Goal: Task Accomplishment & Management: Complete application form

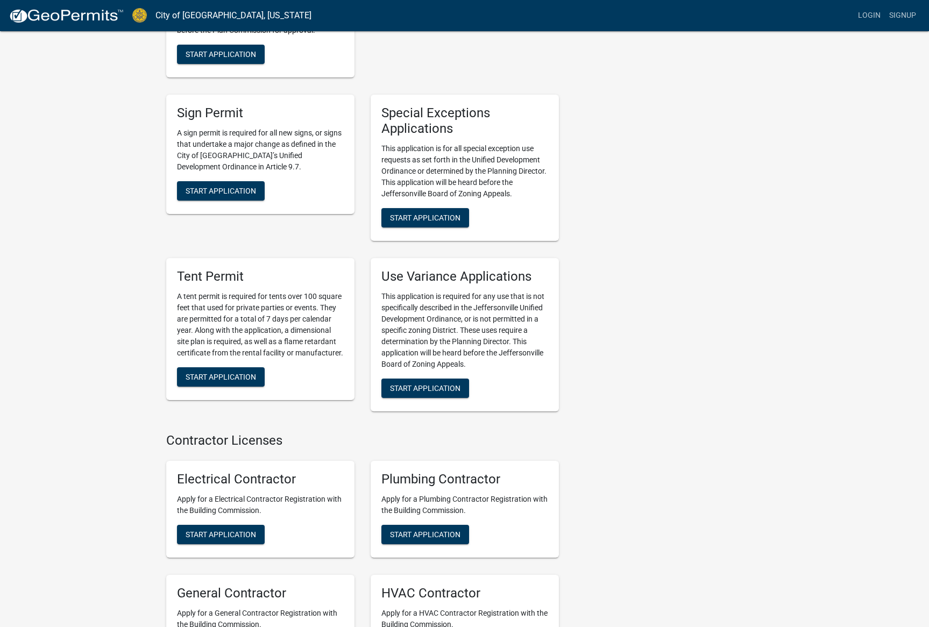
scroll to position [1991, 0]
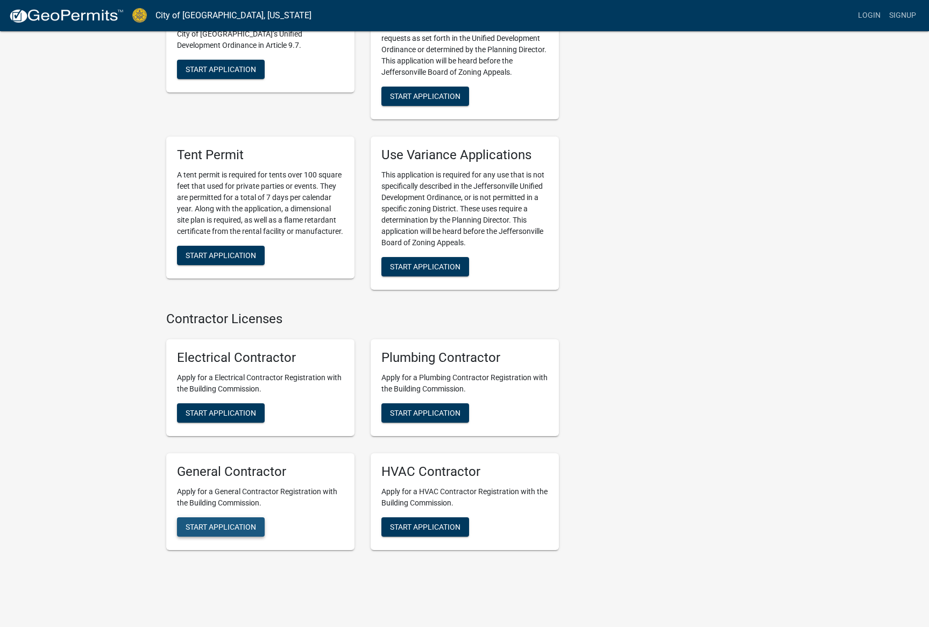
click at [223, 522] on span "Start Application" at bounding box center [221, 526] width 70 height 9
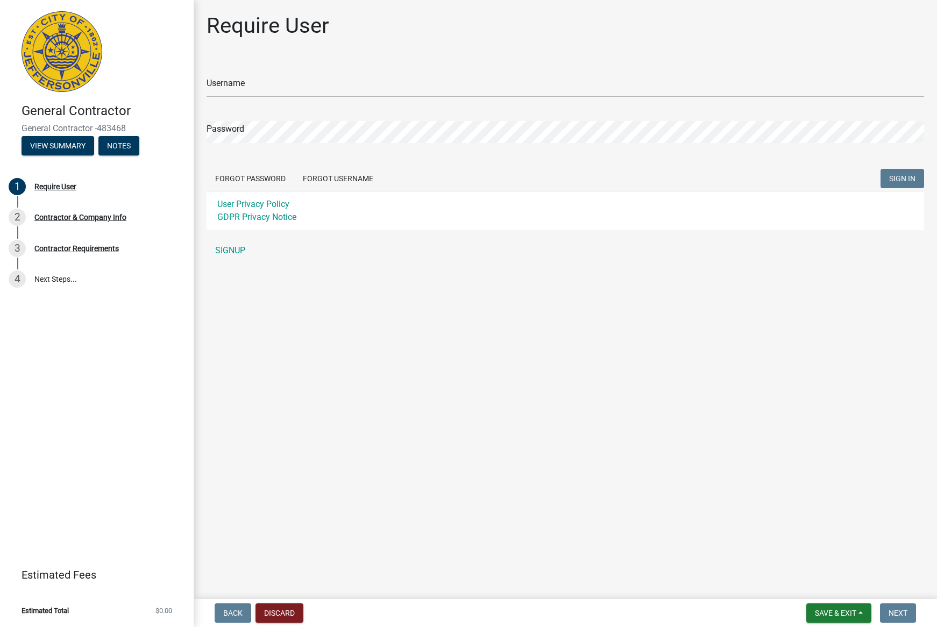
click at [365, 69] on div "Username" at bounding box center [566, 78] width 718 height 37
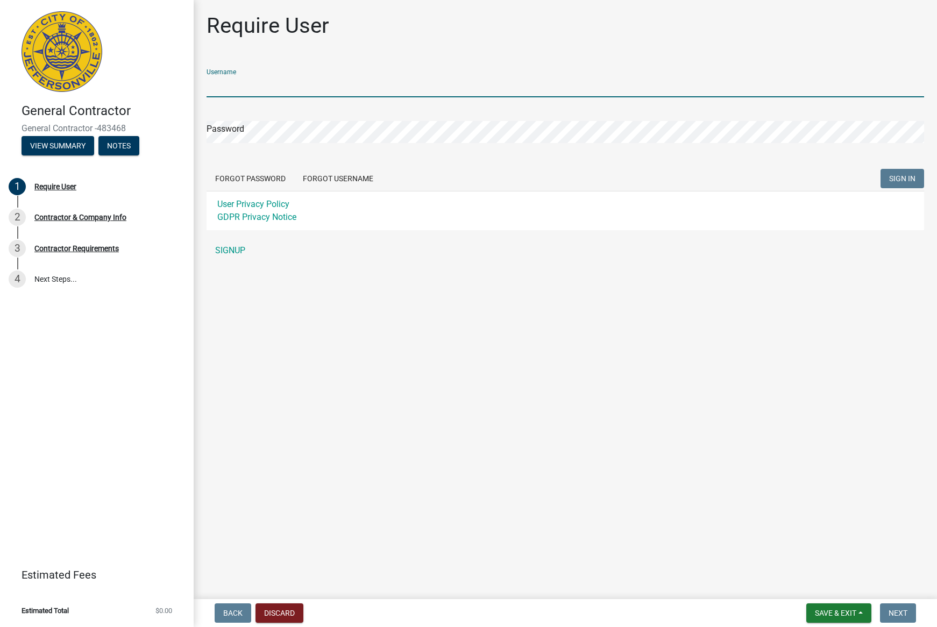
drag, startPoint x: 332, startPoint y: 93, endPoint x: 329, endPoint y: 88, distance: 5.7
click at [332, 93] on input "Username" at bounding box center [566, 86] width 718 height 22
type input "jaycambron"
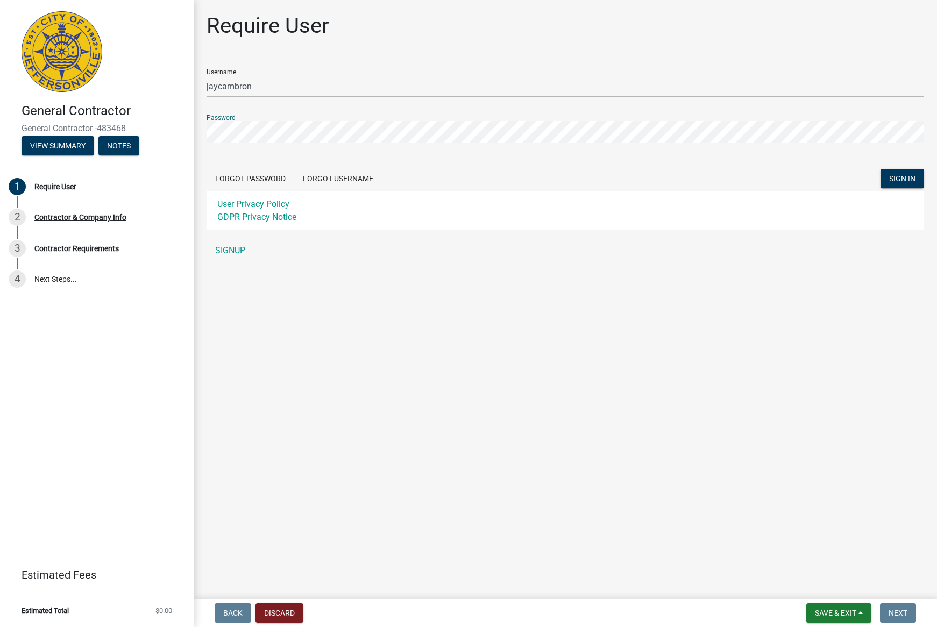
click at [881, 169] on button "SIGN IN" at bounding box center [903, 178] width 44 height 19
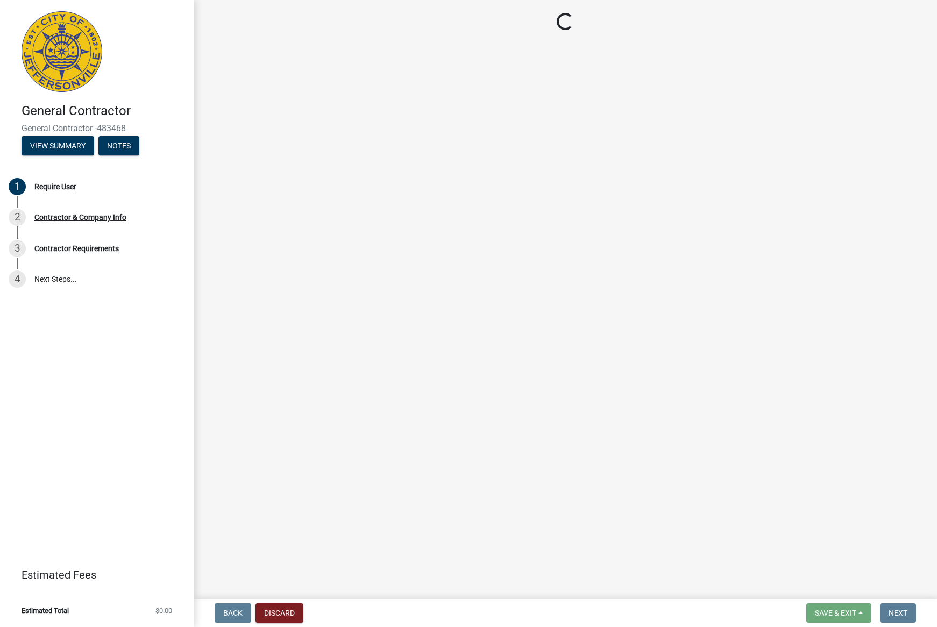
select select "[US_STATE]"
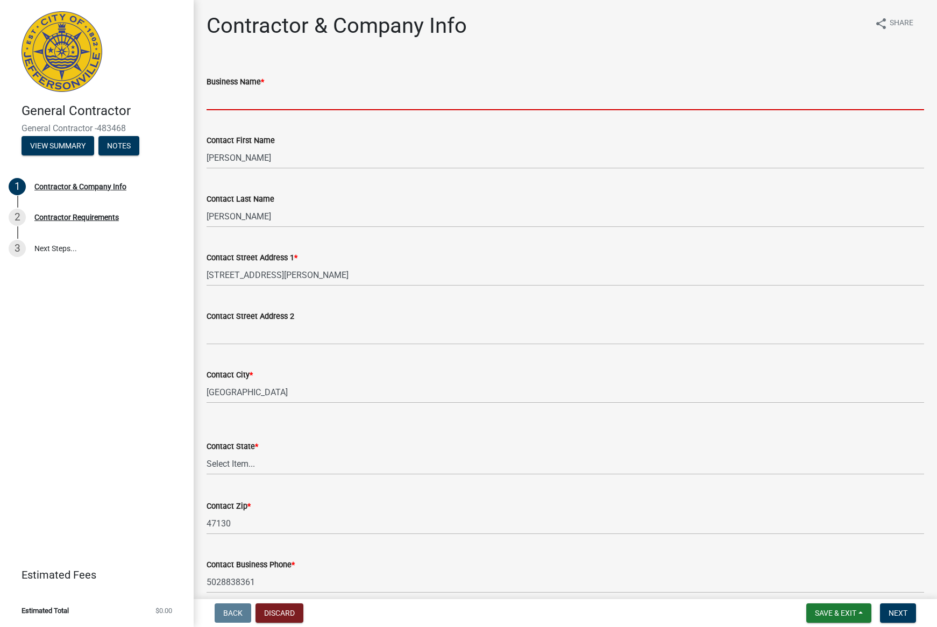
click at [346, 105] on input "Business Name *" at bounding box center [566, 99] width 718 height 22
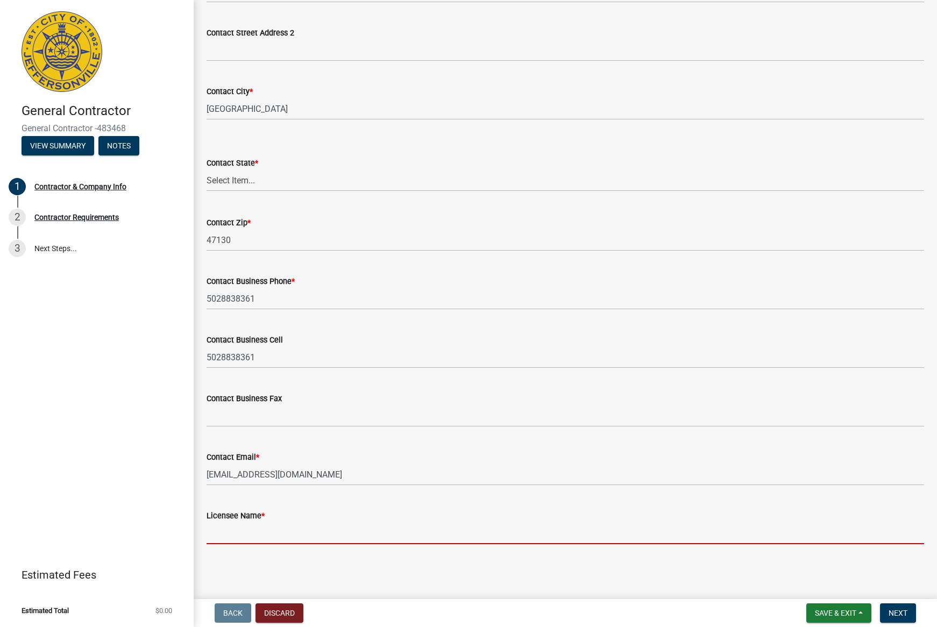
scroll to position [296, 0]
click at [275, 541] on input "Licensee Name *" at bounding box center [566, 533] width 718 height 22
click at [34, 148] on button "View Summary" at bounding box center [58, 145] width 73 height 19
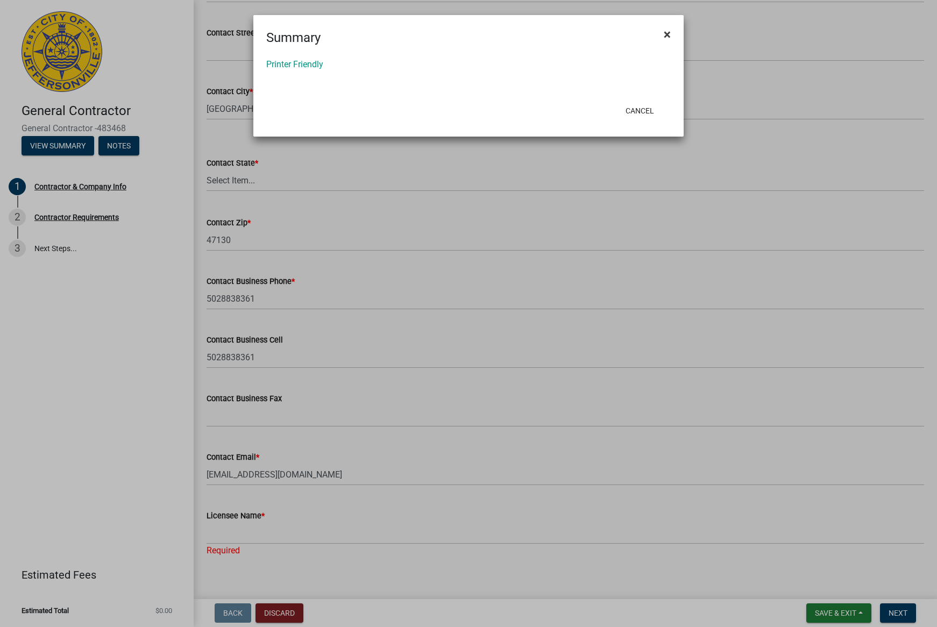
click at [664, 34] on span "×" at bounding box center [667, 34] width 7 height 15
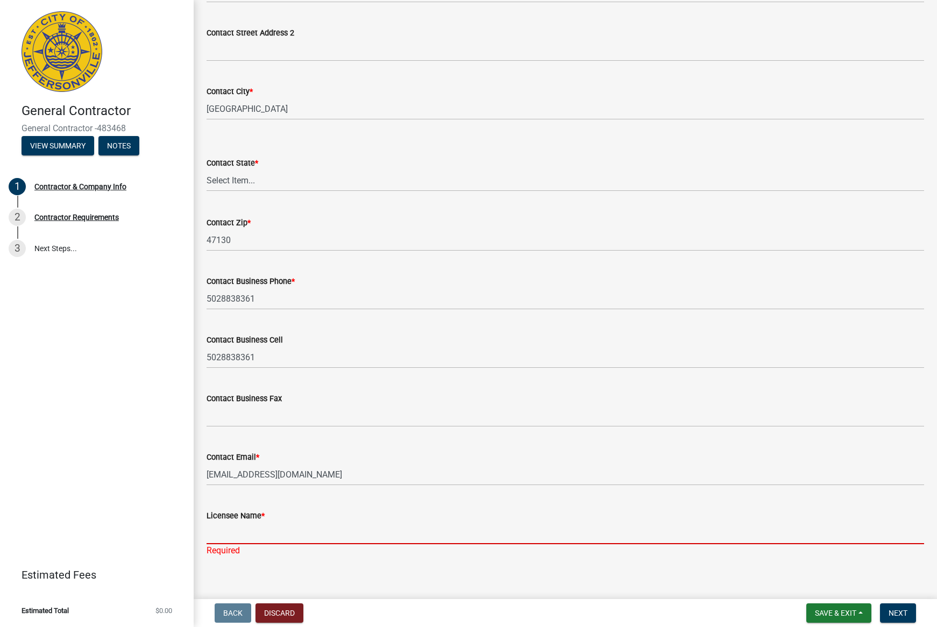
click at [282, 524] on input "Licensee Name *" at bounding box center [566, 533] width 718 height 22
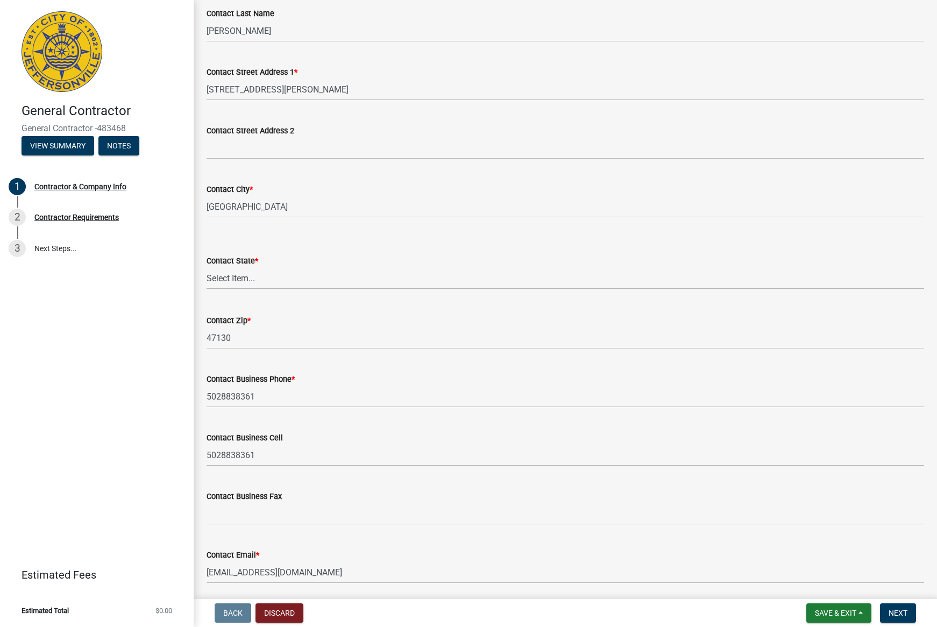
scroll to position [0, 0]
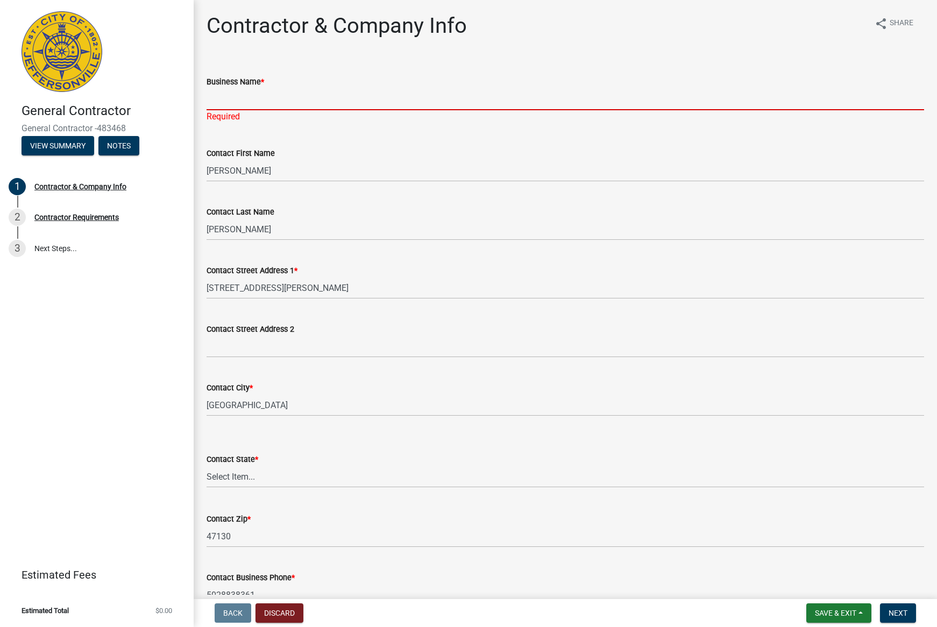
click at [240, 104] on input "Business Name *" at bounding box center [566, 99] width 718 height 22
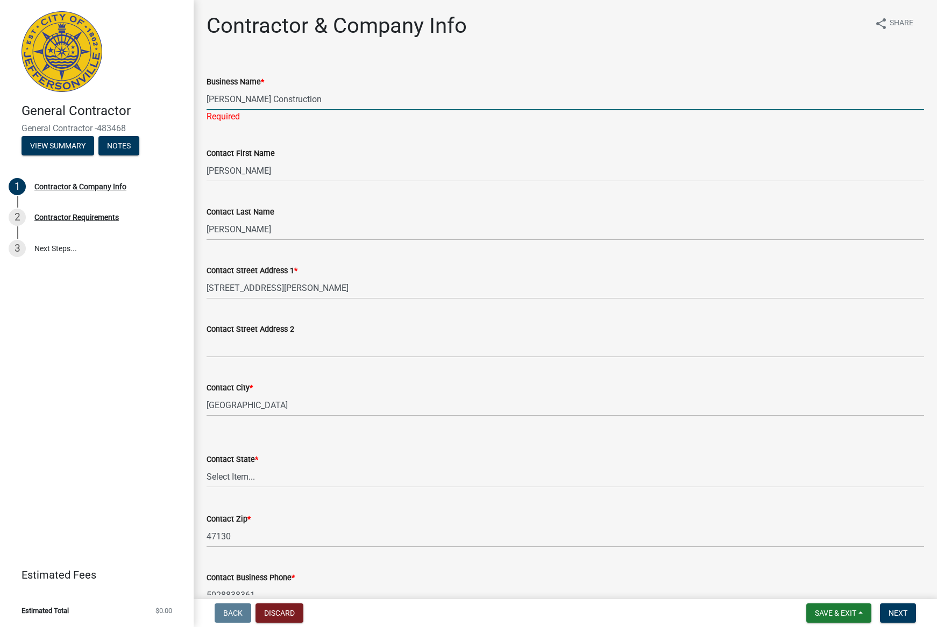
type input "[PERSON_NAME] Construction"
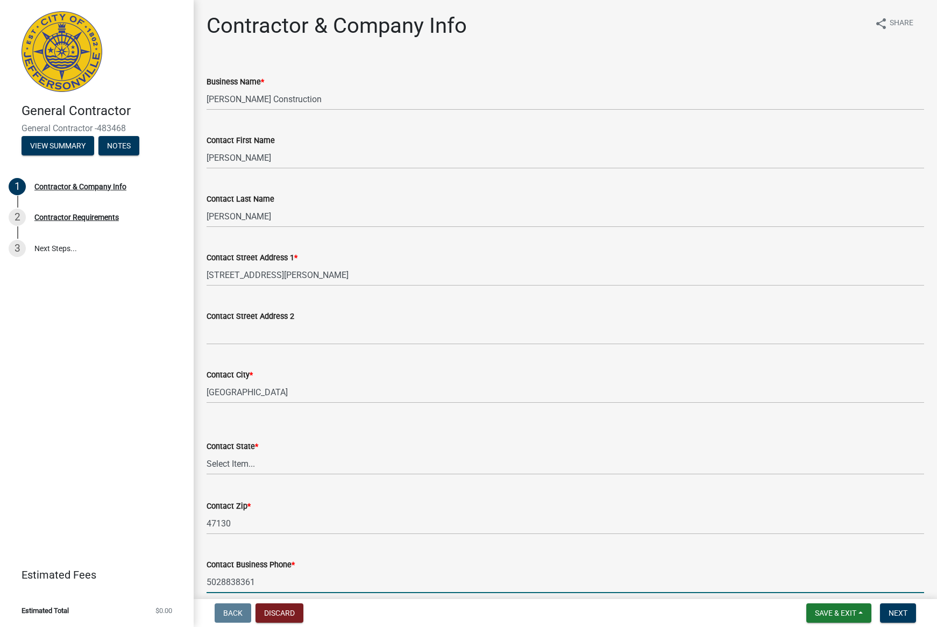
scroll to position [296, 0]
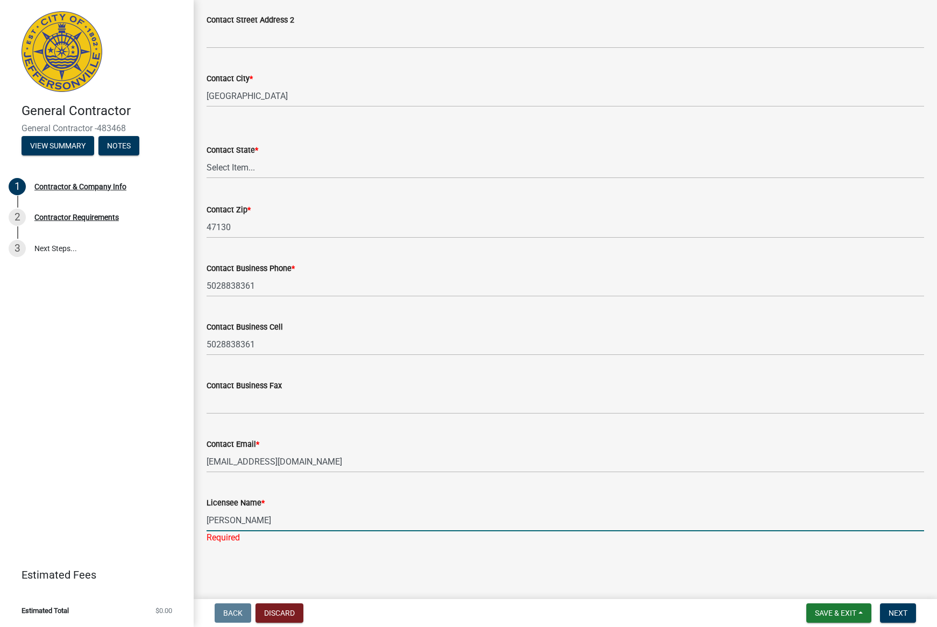
type input "[PERSON_NAME]"
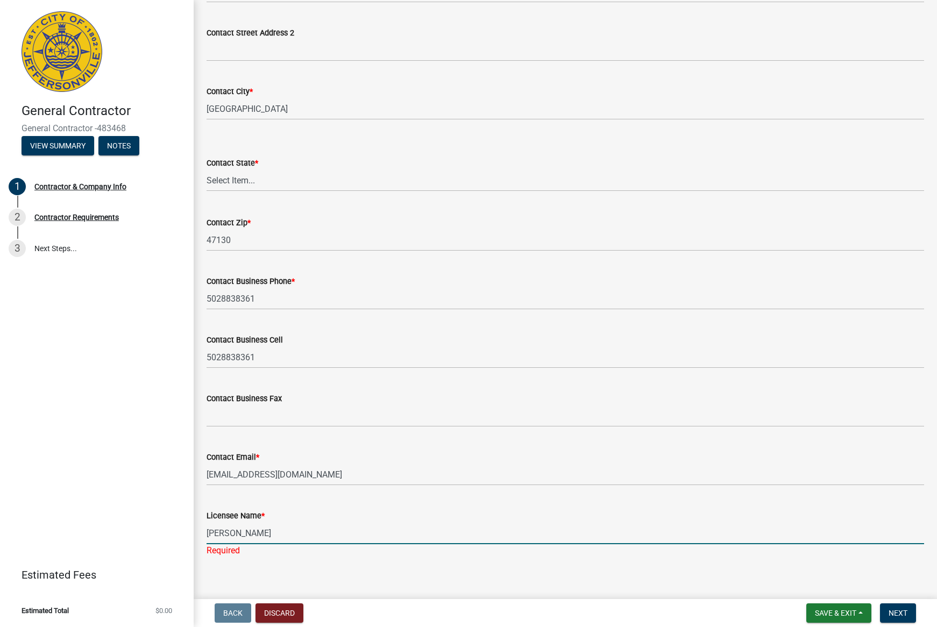
click at [551, 555] on div "Contractor & Company Info share Share Business Name * [PERSON_NAME] Constructio…" at bounding box center [566, 152] width 734 height 846
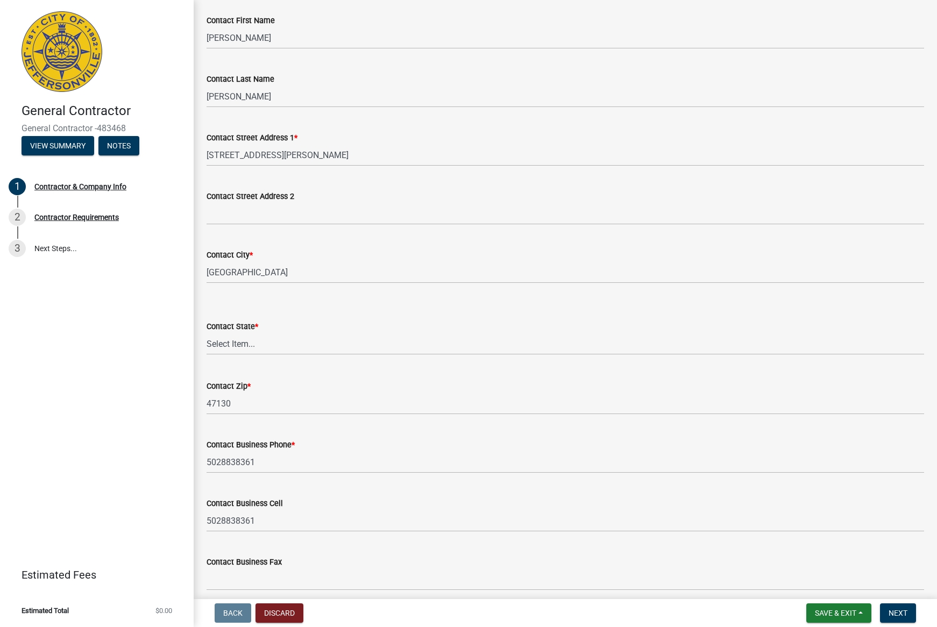
scroll to position [284, 0]
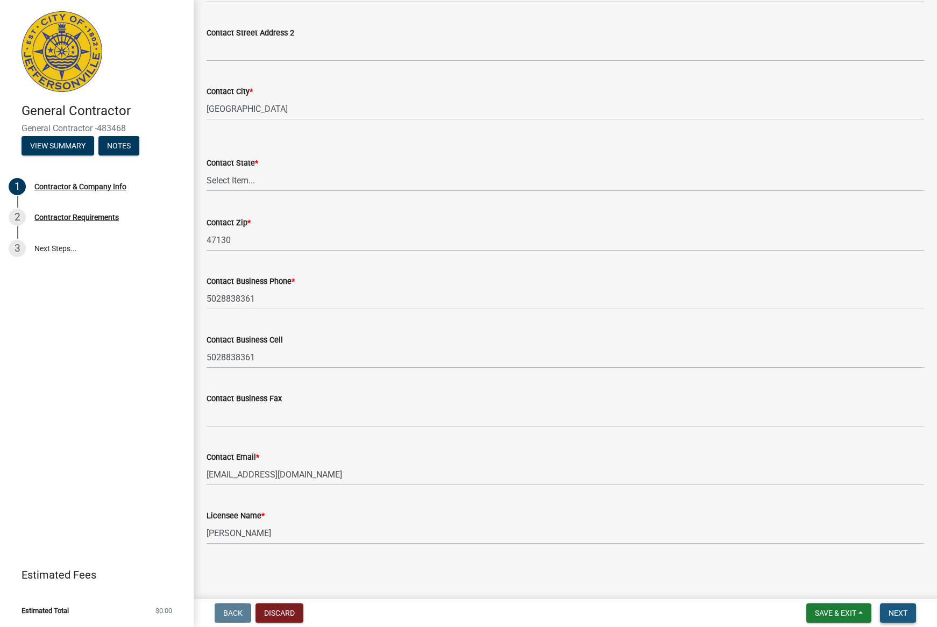
click at [898, 612] on span "Next" at bounding box center [898, 613] width 19 height 9
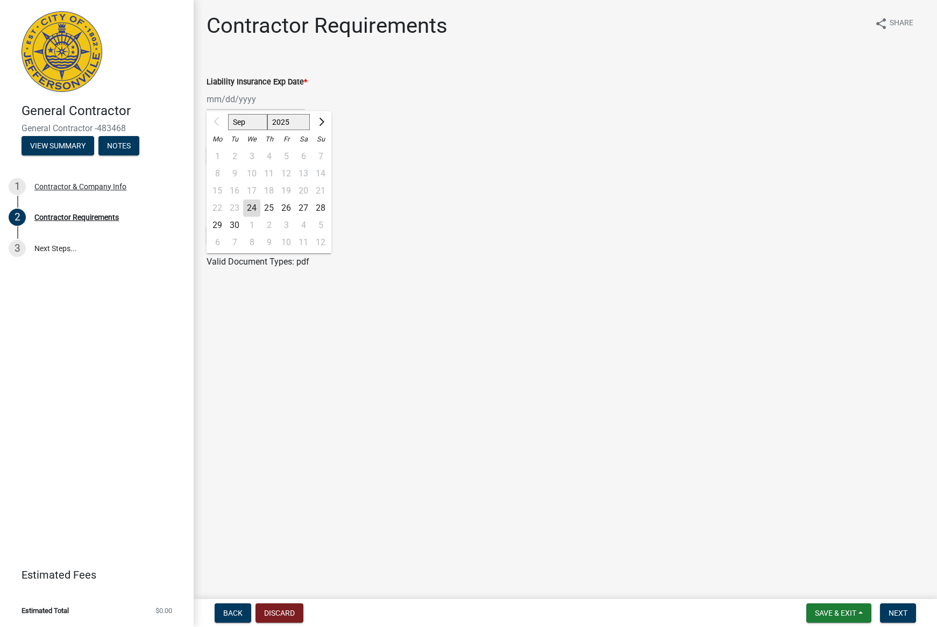
click at [272, 106] on div "Sep Oct Nov [DATE] 2026 2027 2028 2029 2030 2031 2032 2033 2034 2035 2036 2037 …" at bounding box center [256, 99] width 98 height 22
click at [218, 101] on input "Liability Insurance Exp Date *" at bounding box center [256, 99] width 98 height 22
click at [555, 239] on div "Select files" at bounding box center [566, 236] width 718 height 22
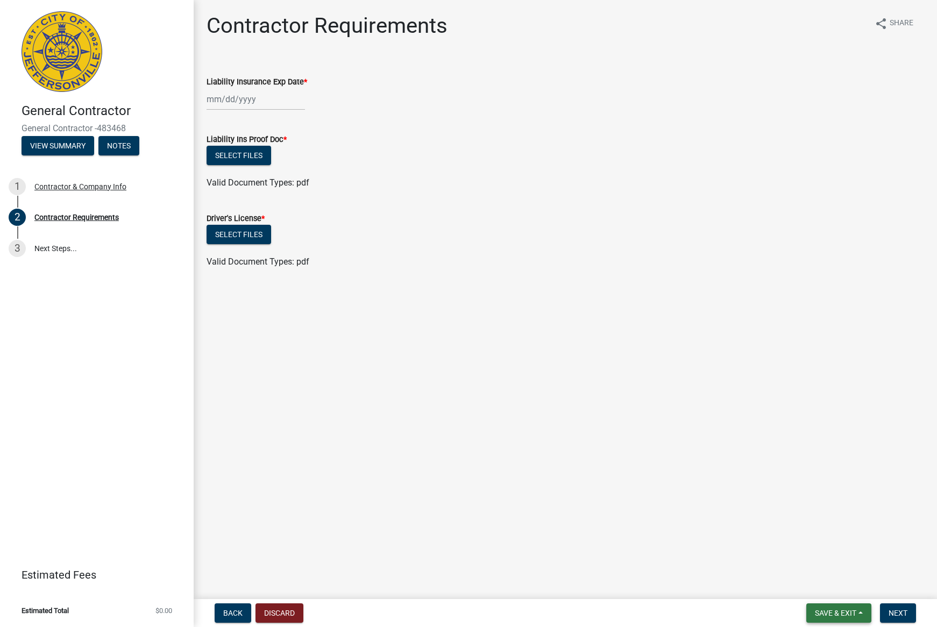
click at [846, 614] on span "Save & Exit" at bounding box center [835, 613] width 41 height 9
click at [831, 591] on button "Save & Exit" at bounding box center [828, 585] width 86 height 26
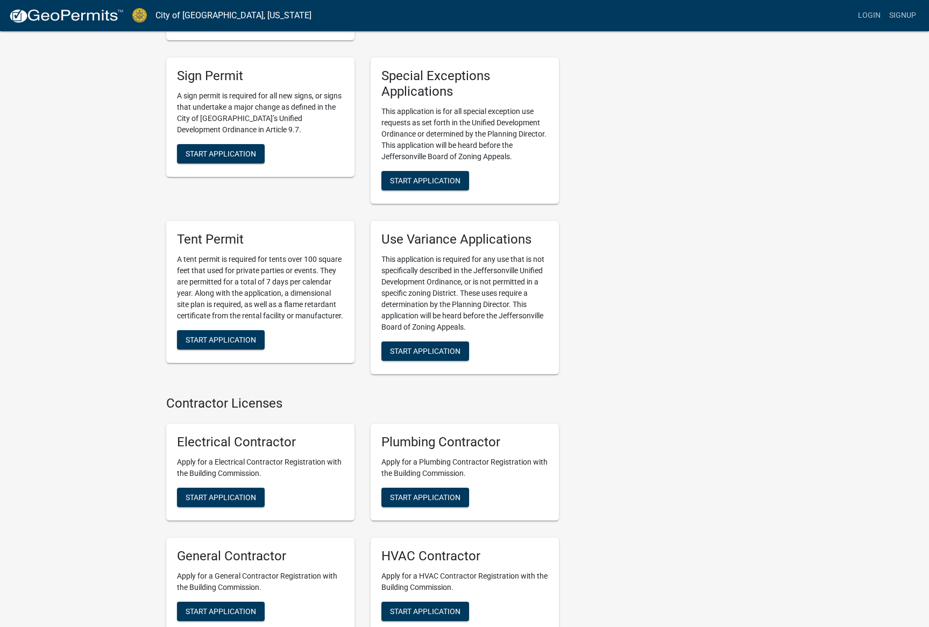
scroll to position [1991, 0]
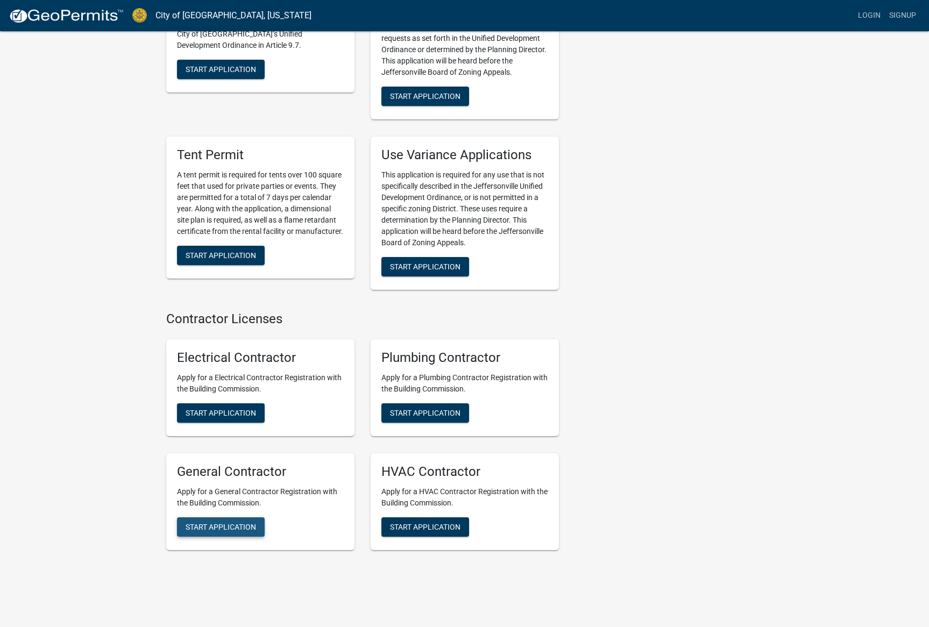
click at [211, 522] on span "Start Application" at bounding box center [221, 526] width 70 height 9
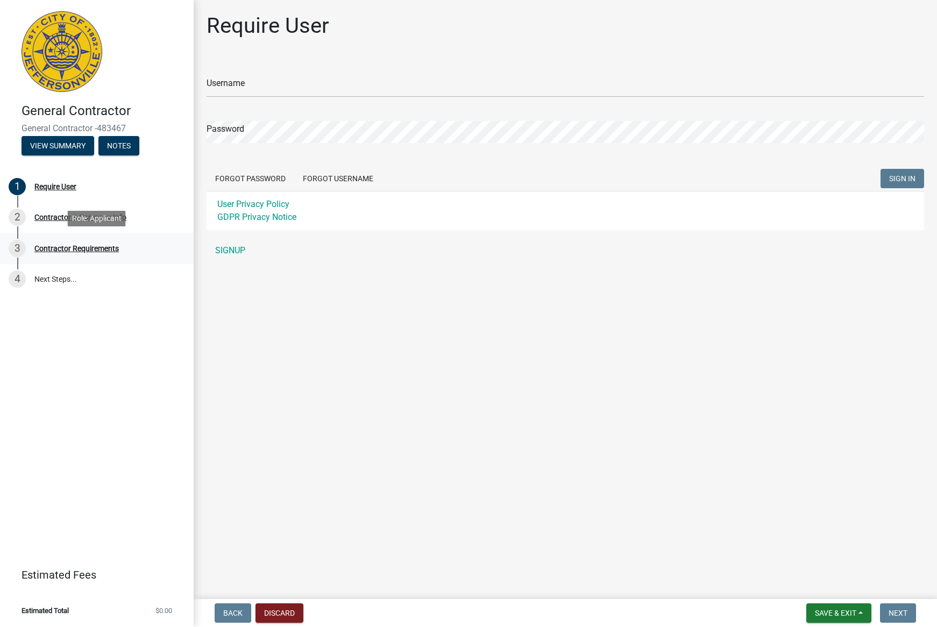
click at [115, 246] on div "Contractor Requirements" at bounding box center [76, 249] width 84 height 8
click at [94, 251] on div "Contractor Requirements" at bounding box center [76, 249] width 84 height 8
click at [105, 224] on div "2 Contractor & Company Info" at bounding box center [93, 217] width 168 height 17
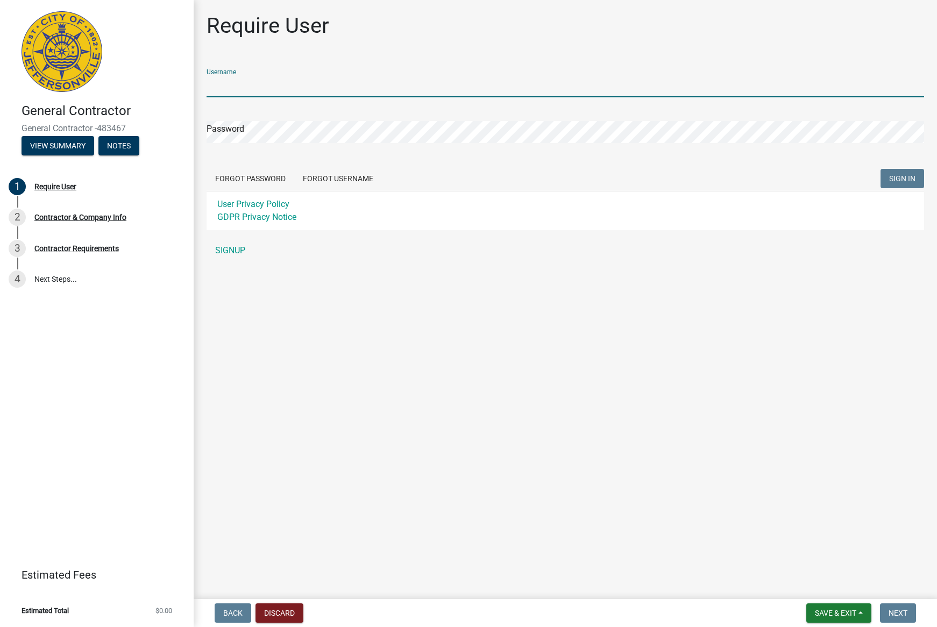
click at [261, 92] on input "Username" at bounding box center [566, 86] width 718 height 22
type input "jaycambron"
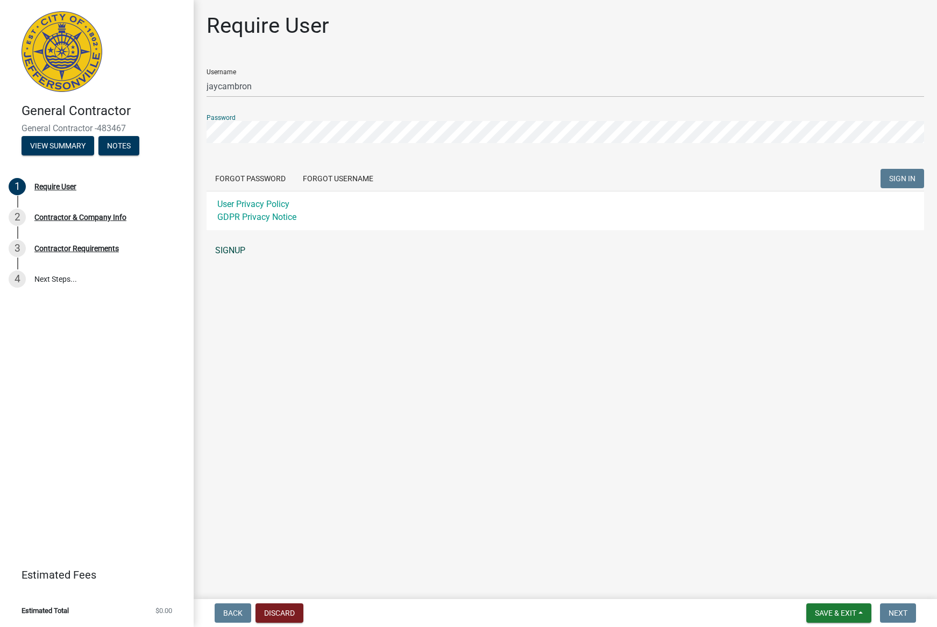
click at [240, 252] on div "Username jaycambron Password Forgot Password Forgot Username SIGN IN User Priva…" at bounding box center [566, 160] width 718 height 201
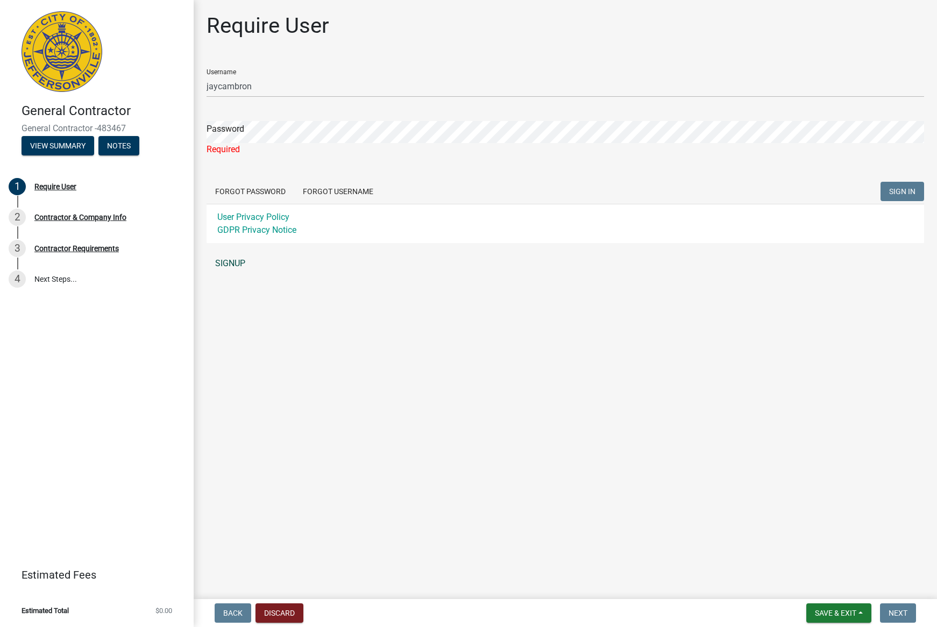
click at [234, 265] on link "SIGNUP" at bounding box center [566, 264] width 718 height 22
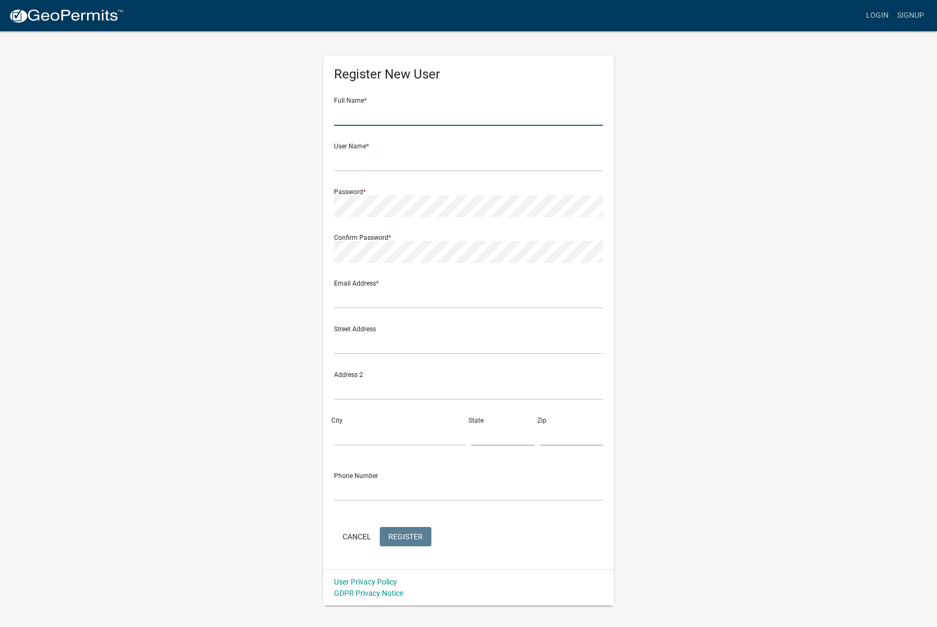
click at [368, 104] on input "text" at bounding box center [468, 115] width 269 height 22
type input "j"
click at [388, 106] on input "[PERSON_NAME]" at bounding box center [468, 115] width 269 height 22
click at [391, 125] on form "Full Name * Jay User Name * Password * Confirm Password * Email Address * Stree…" at bounding box center [468, 319] width 269 height 461
click at [394, 117] on input "[PERSON_NAME]" at bounding box center [468, 115] width 269 height 22
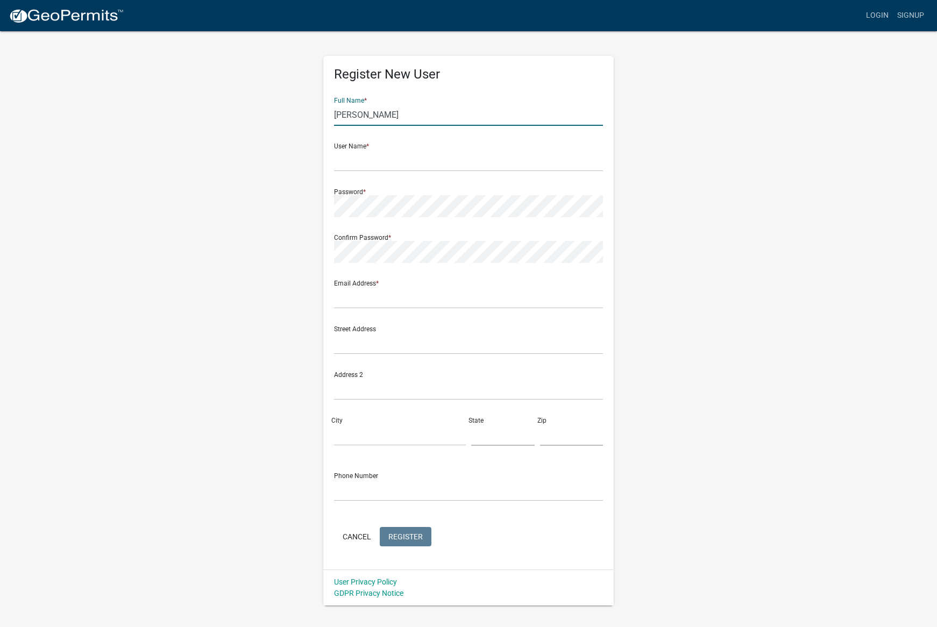
type input "[PERSON_NAME]"
type input "c"
type input "jaycambron"
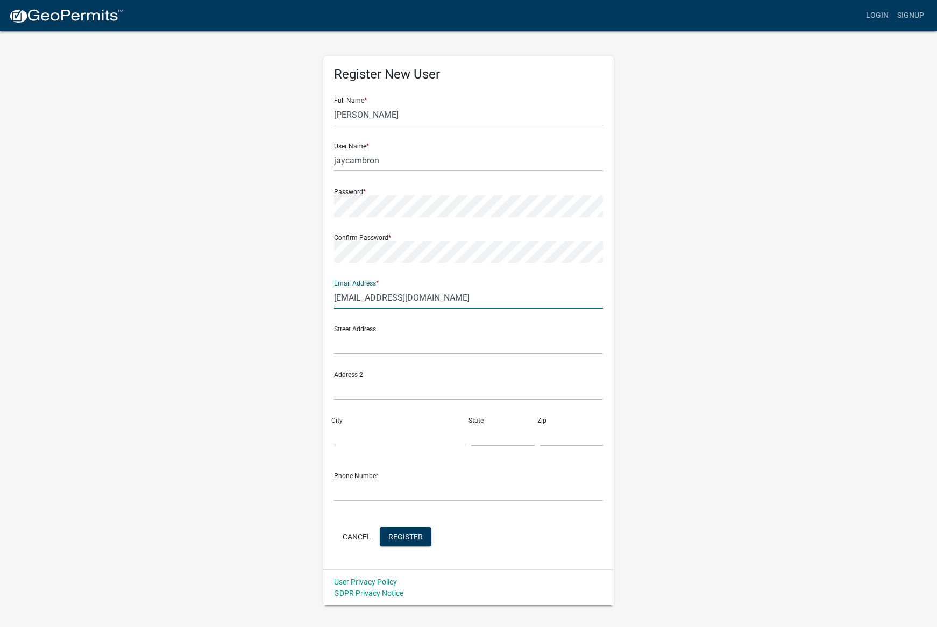
type input "[EMAIL_ADDRESS][DOMAIN_NAME]"
type input "[STREET_ADDRESS][PERSON_NAME]"
type input "j"
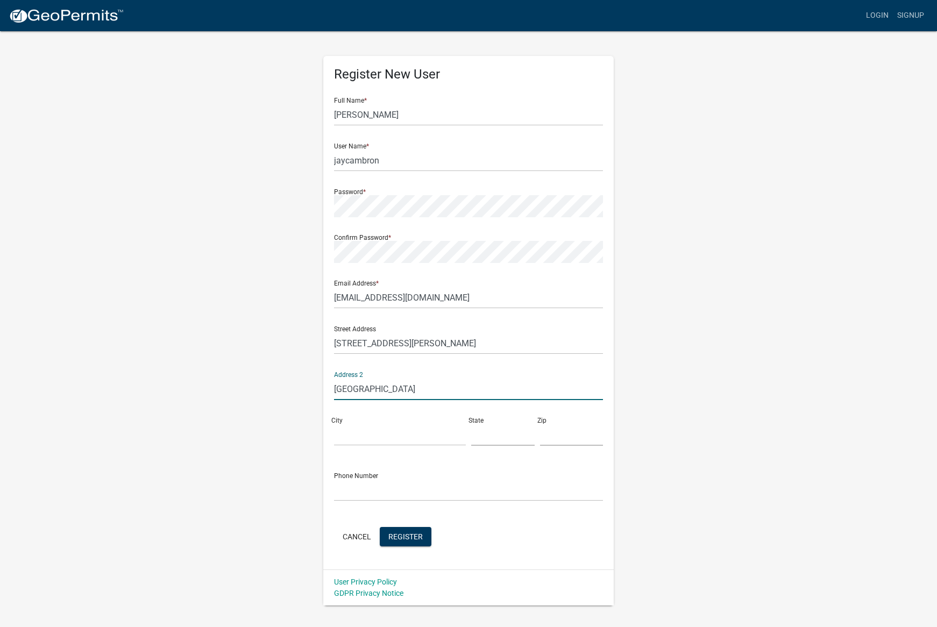
type input "[GEOGRAPHIC_DATA]"
type input "[US_STATE]"
type input "47130"
click at [386, 437] on input "[US_STATE]" at bounding box center [400, 435] width 132 height 22
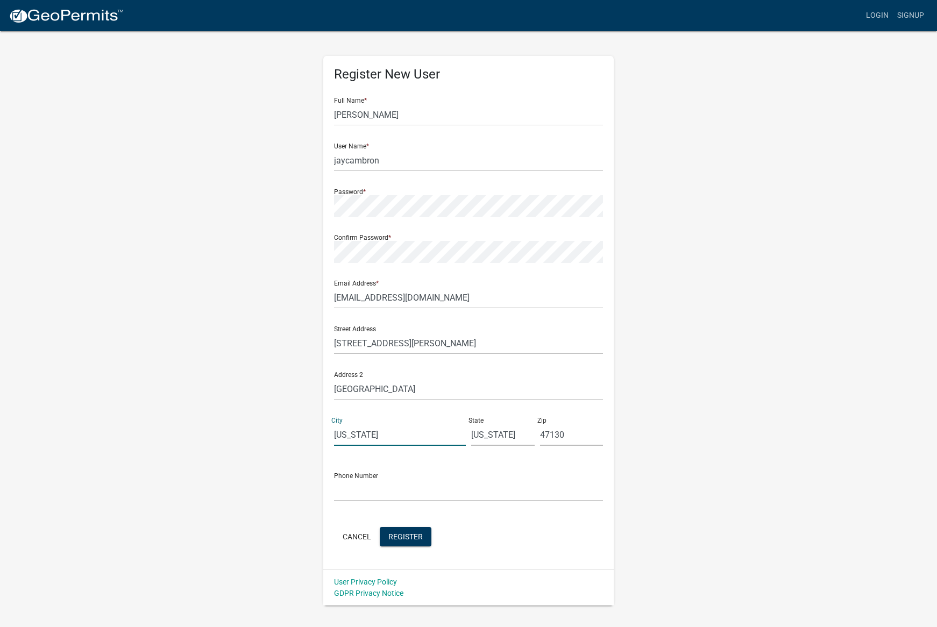
click at [386, 437] on input "[US_STATE]" at bounding box center [400, 435] width 132 height 22
type input "[GEOGRAPHIC_DATA]"
click at [336, 488] on input "text" at bounding box center [468, 490] width 269 height 22
type input "5028838361"
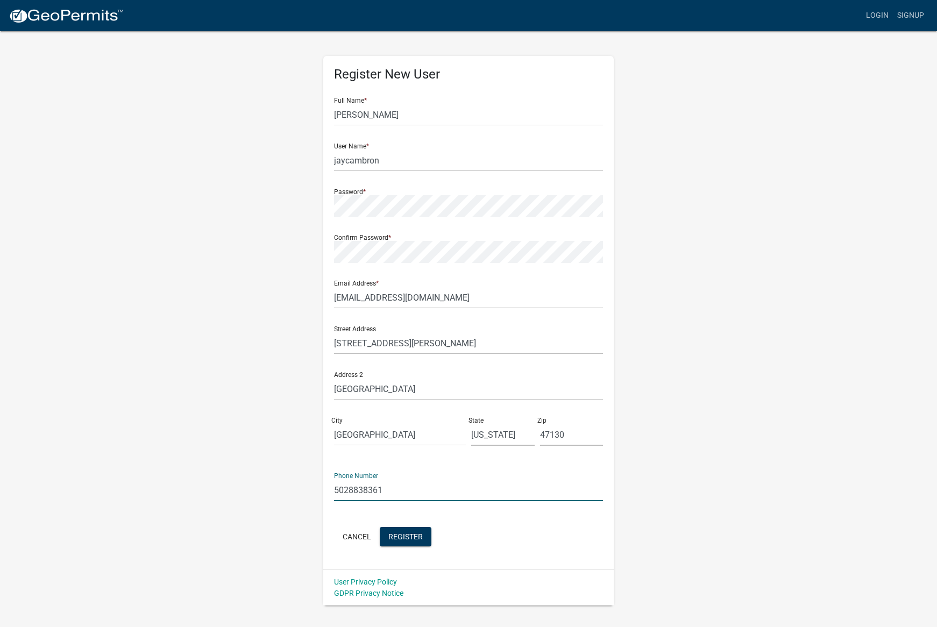
click at [807, 305] on wm-register-view "more_horiz Login Signup Register New User Full Name * Jay Cambron User Name * j…" at bounding box center [468, 303] width 937 height 606
click at [394, 392] on input "[GEOGRAPHIC_DATA]" at bounding box center [468, 389] width 269 height 22
click at [736, 377] on div "Register New User Full Name * Jay Cambron User Name * jaycambron Password * Con…" at bounding box center [468, 318] width 613 height 576
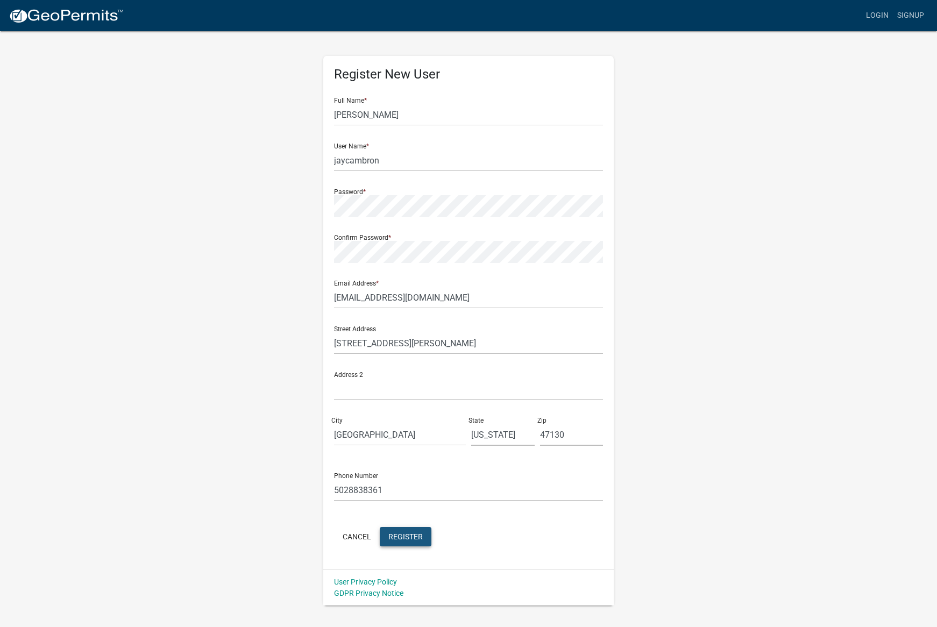
click at [400, 535] on span "Register" at bounding box center [405, 536] width 34 height 9
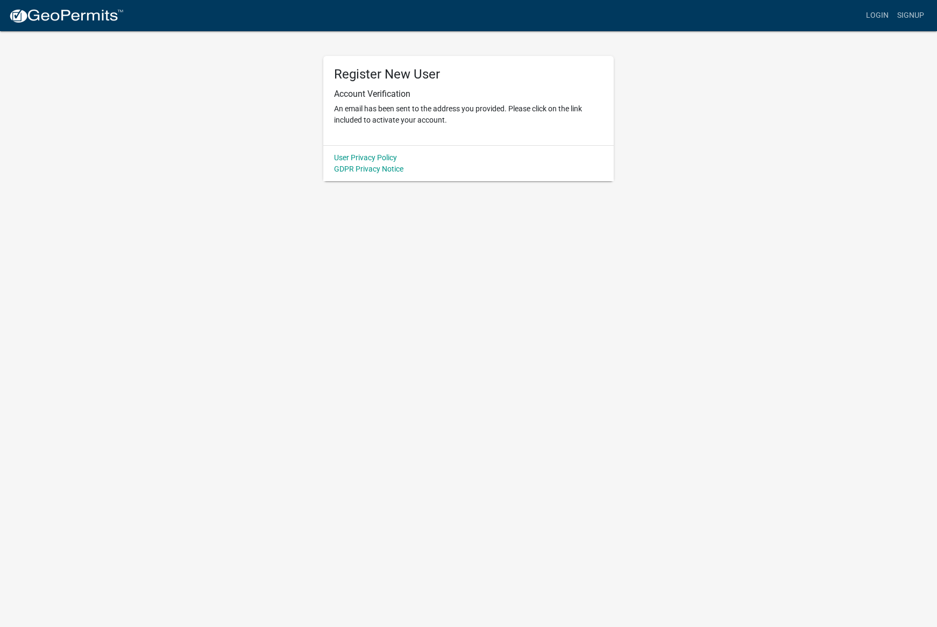
click at [45, 20] on img at bounding box center [66, 16] width 115 height 16
